Goal: Navigation & Orientation: Find specific page/section

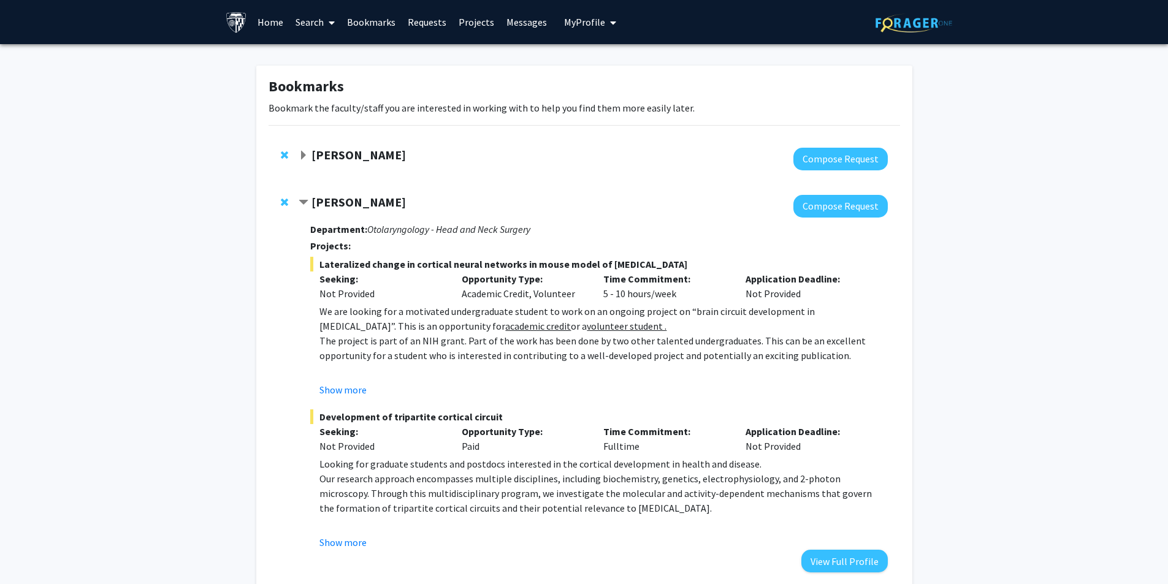
click at [429, 256] on div "Department: Otolaryngology - Head and Neck Surgery Projects: Lateralized change…" at bounding box center [598, 395] width 577 height 355
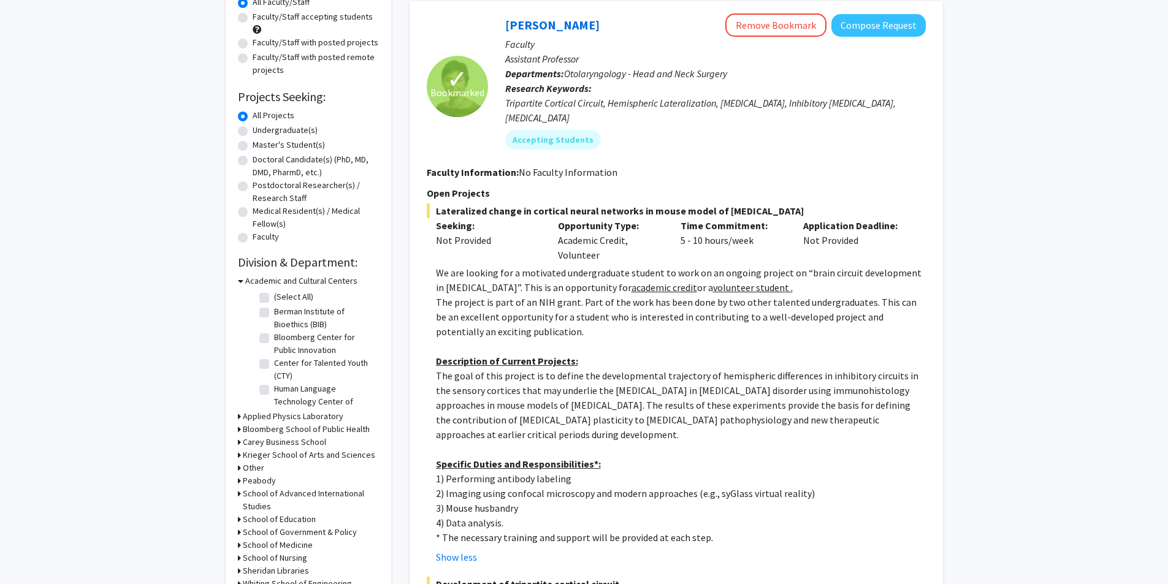
scroll to position [123, 0]
